Goal: Transaction & Acquisition: Download file/media

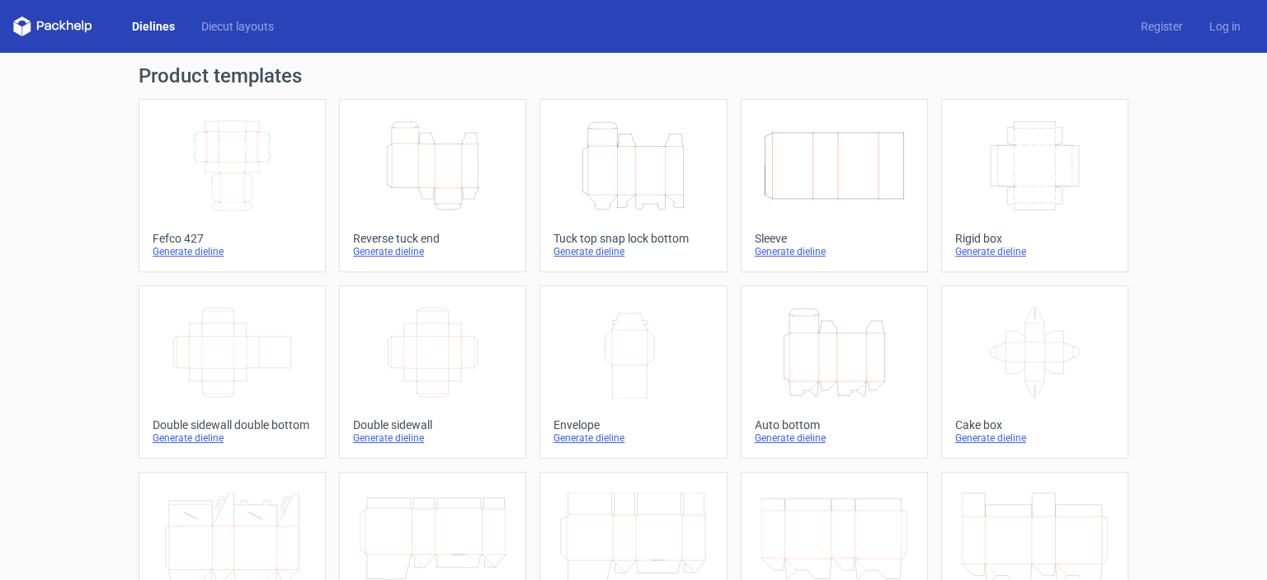
click at [383, 246] on div "Generate dieline" at bounding box center [432, 251] width 159 height 13
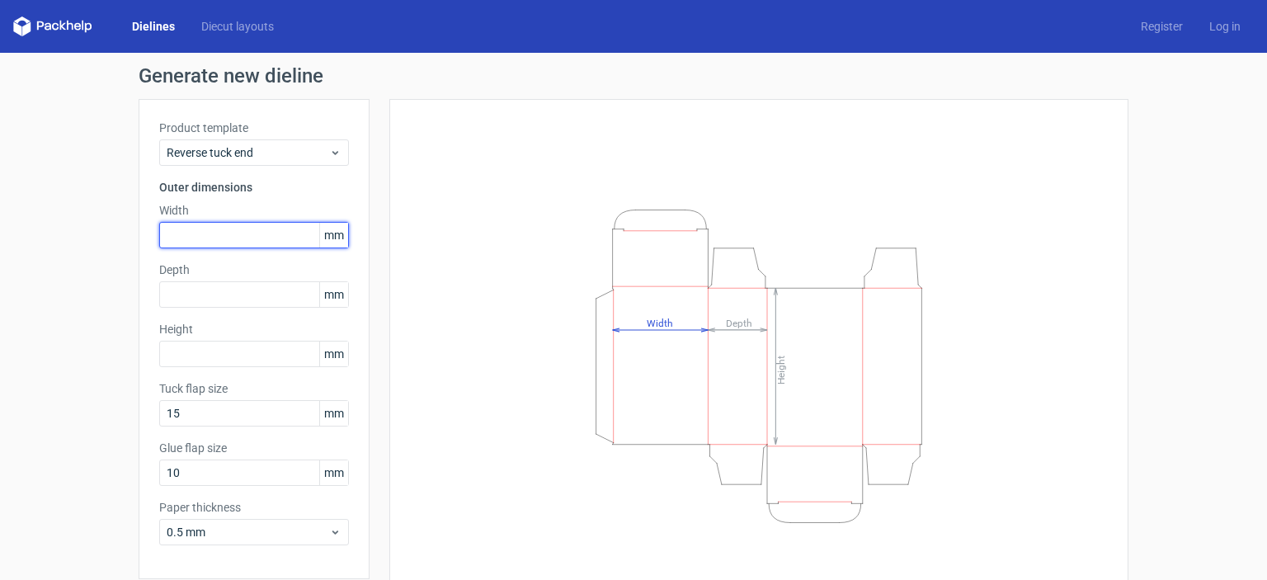
click at [223, 238] on input "text" at bounding box center [254, 235] width 190 height 26
type input "36"
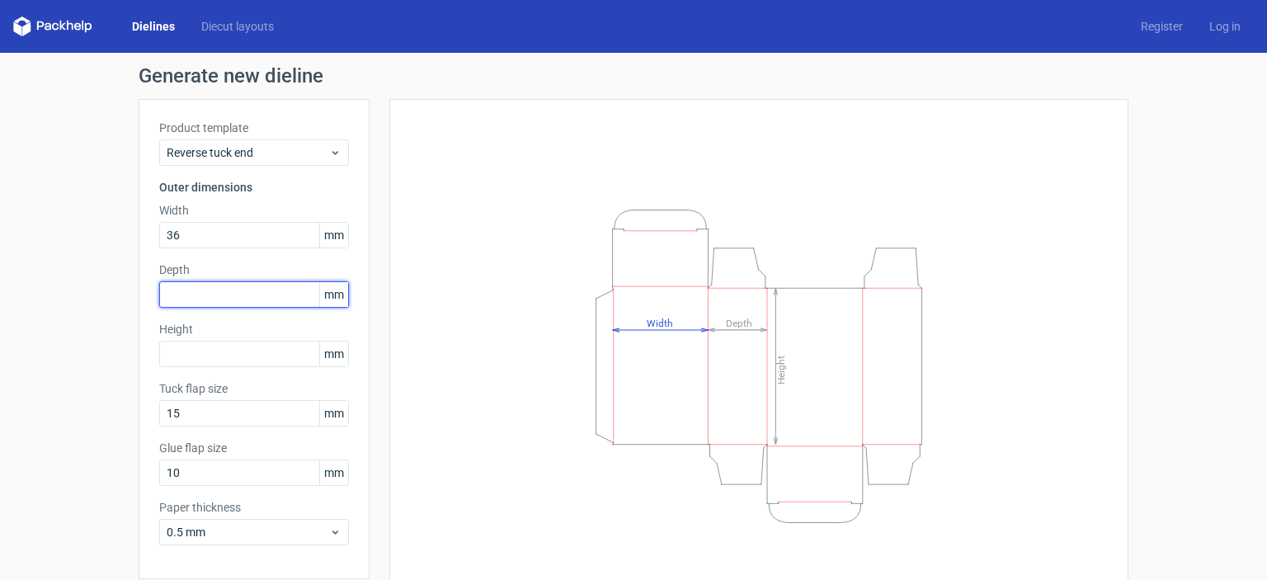
click at [211, 294] on input "text" at bounding box center [254, 294] width 190 height 26
type input "36"
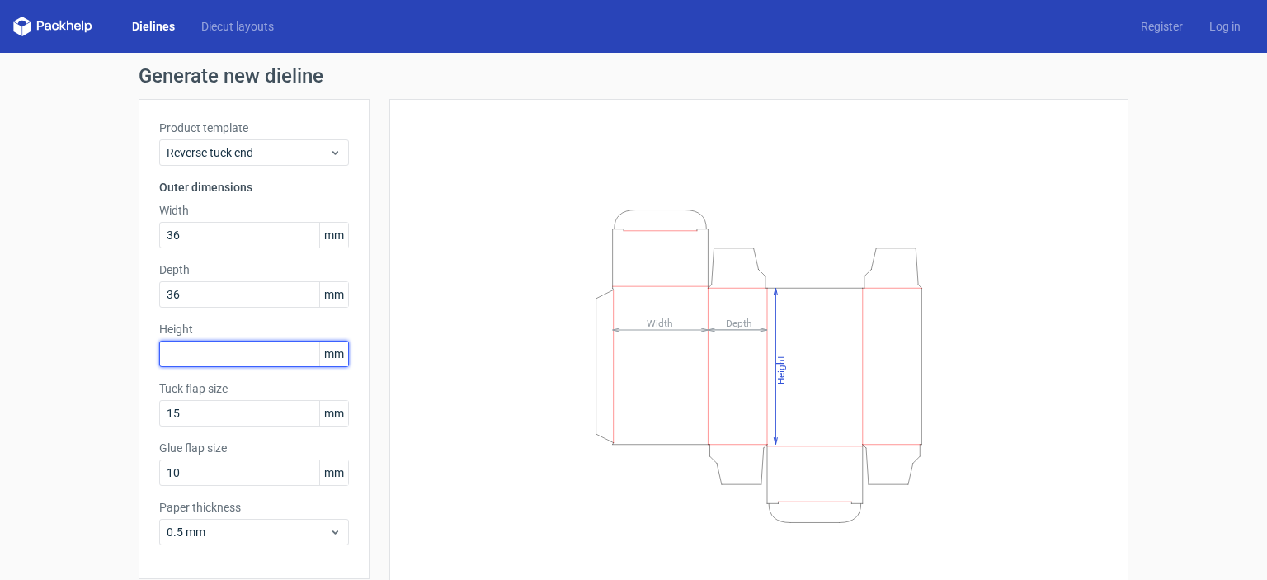
click at [193, 361] on input "text" at bounding box center [254, 354] width 190 height 26
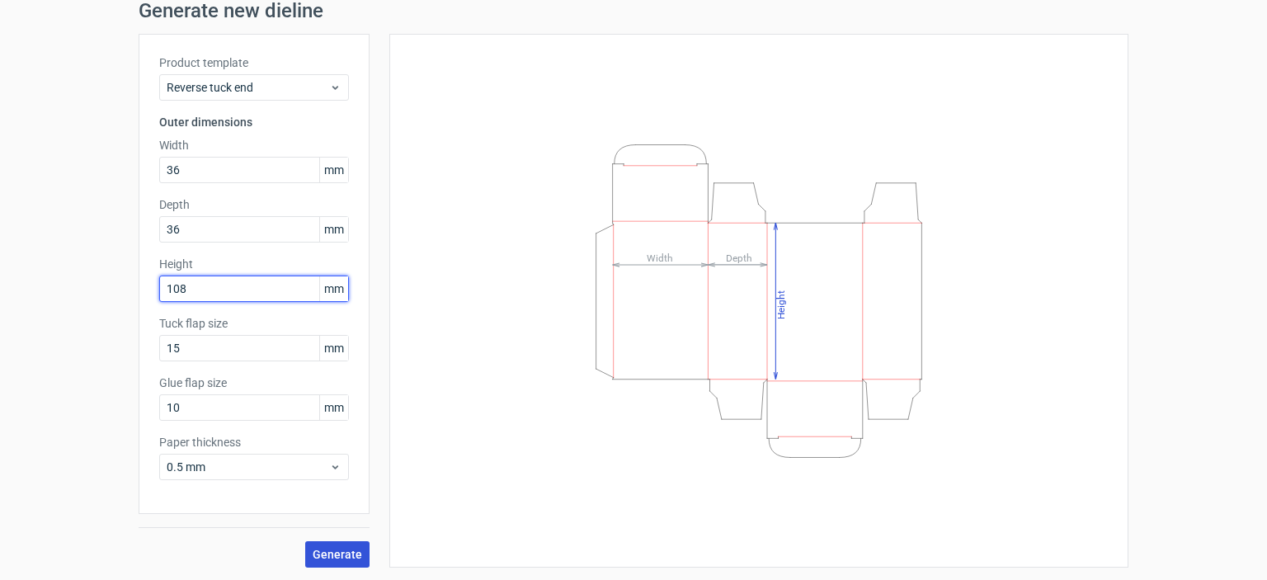
type input "108"
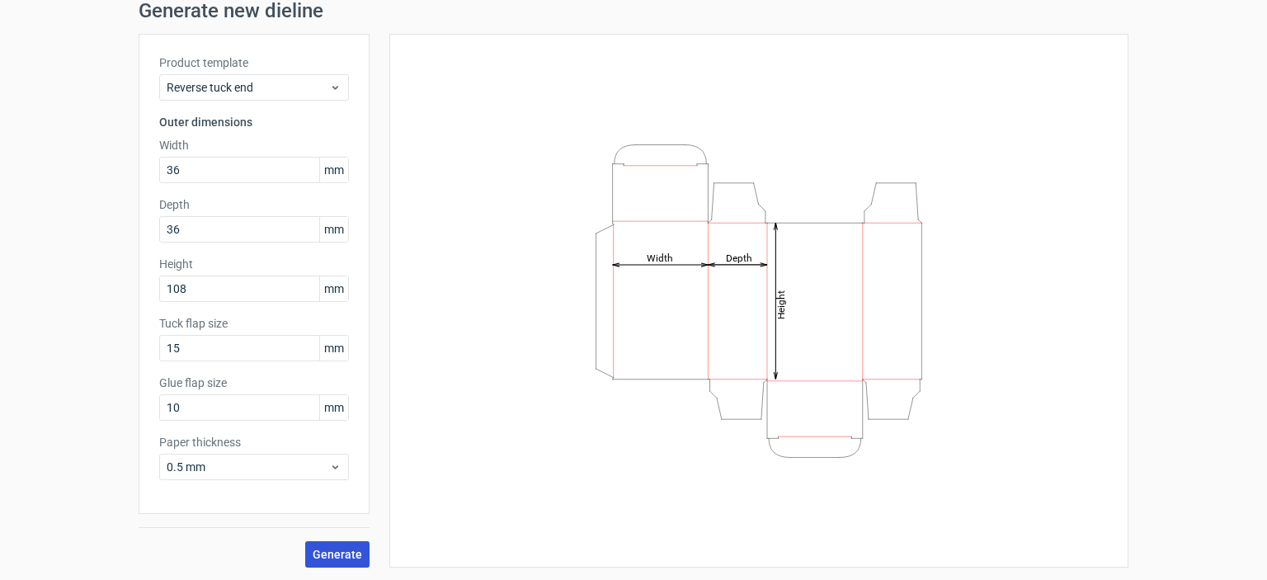
click at [327, 548] on span "Generate" at bounding box center [337, 554] width 49 height 12
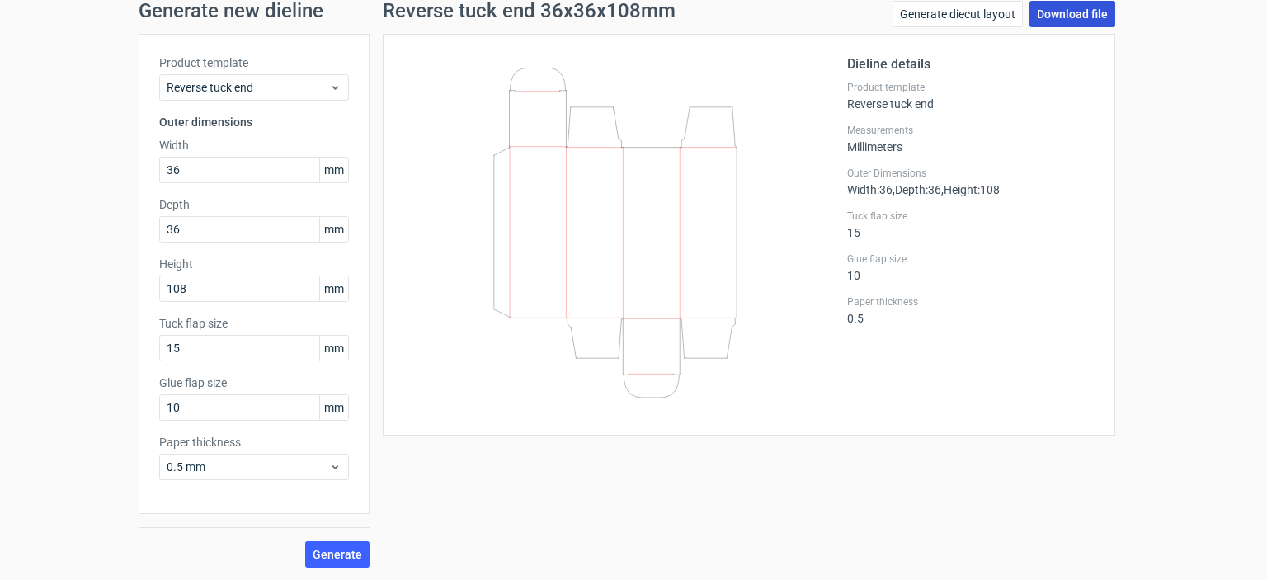
click at [1046, 12] on link "Download file" at bounding box center [1072, 14] width 86 height 26
